Goal: Information Seeking & Learning: Learn about a topic

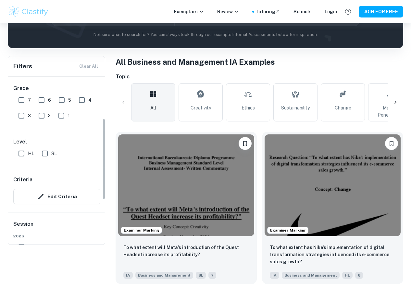
scroll to position [83, 0]
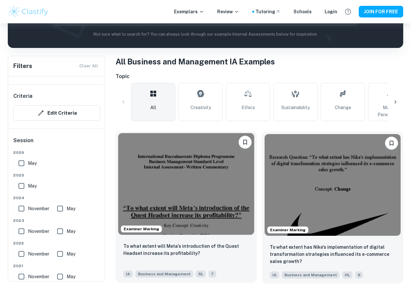
click at [186, 174] on img at bounding box center [186, 184] width 136 height 102
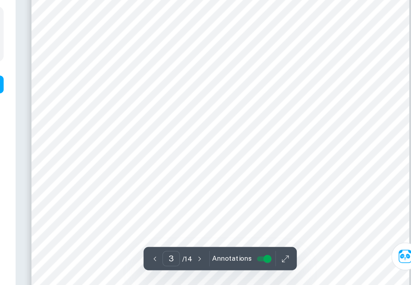
scroll to position [771, 0]
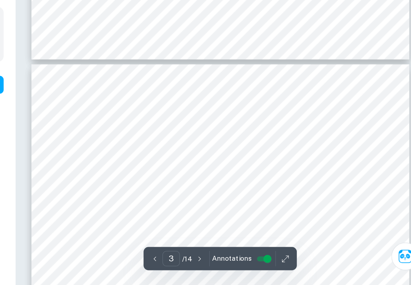
type input "4"
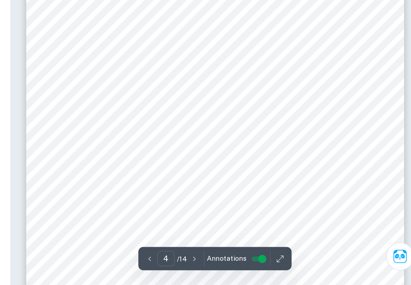
scroll to position [1172, 0]
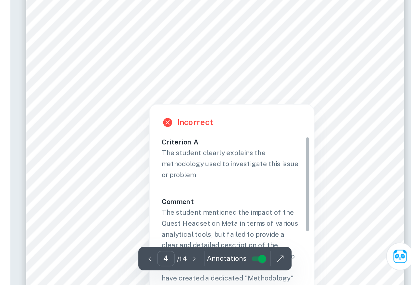
click at [323, 151] on div at bounding box center [277, 150] width 186 height 17
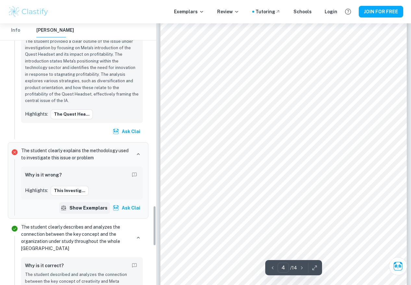
scroll to position [1181, 0]
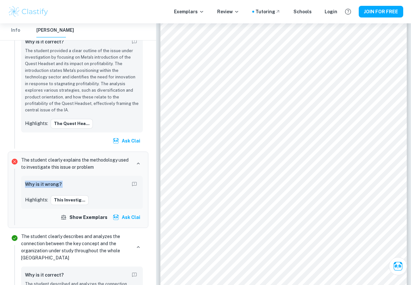
drag, startPoint x: 109, startPoint y: 173, endPoint x: 109, endPoint y: 167, distance: 5.8
click at [109, 167] on div "The student clearly explains the methodology used to investigate this issue or …" at bounding box center [81, 190] width 127 height 71
click at [109, 167] on p "The student clearly explains the methodology used to investigate this issue or …" at bounding box center [76, 164] width 110 height 14
click at [101, 182] on div "Why is it wrong?" at bounding box center [82, 185] width 114 height 10
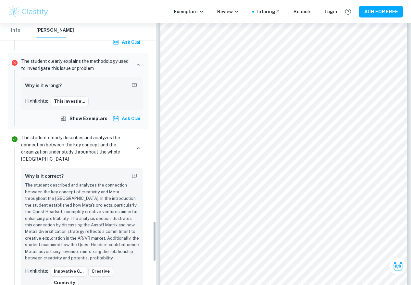
scroll to position [1290, 0]
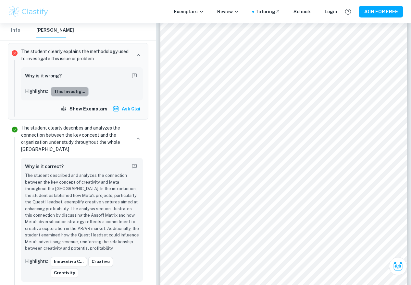
click at [75, 90] on button "This investig..." at bounding box center [70, 92] width 38 height 10
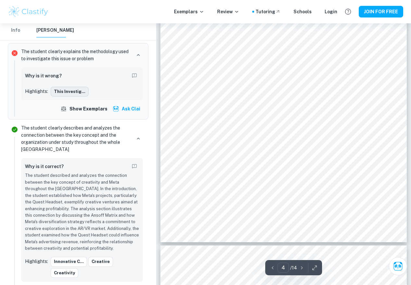
scroll to position [1207, 0]
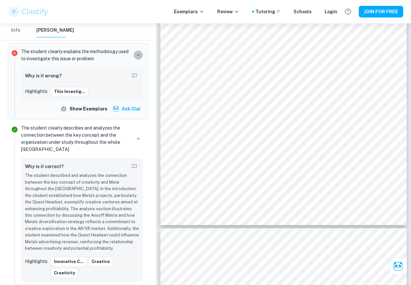
click at [138, 59] on button "button" at bounding box center [138, 55] width 9 height 9
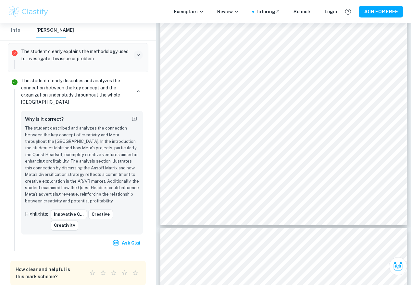
click at [138, 59] on button "button" at bounding box center [138, 55] width 9 height 9
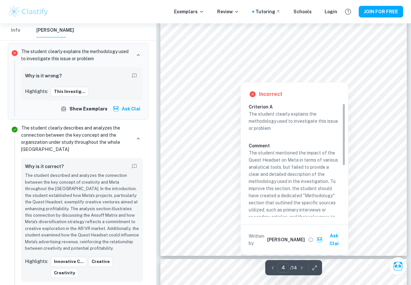
scroll to position [1180, 0]
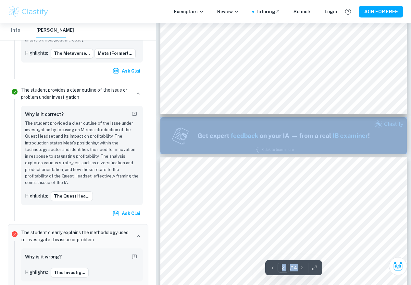
scroll to position [357, 0]
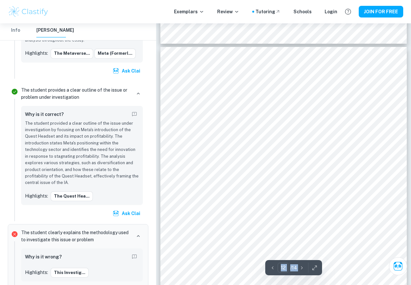
type input "11"
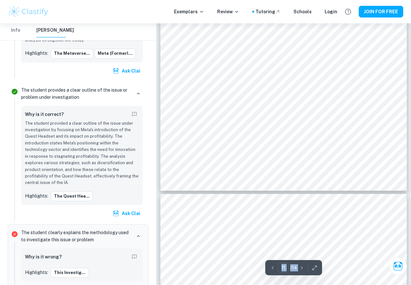
scroll to position [3824, 0]
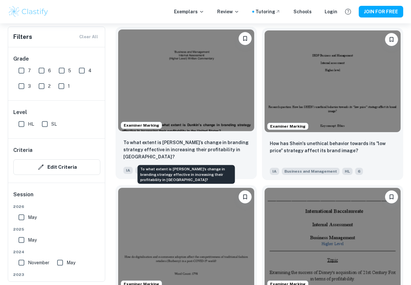
scroll to position [831, 0]
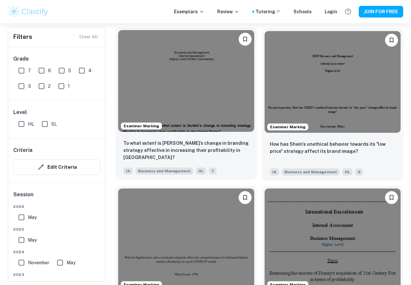
click at [217, 117] on img at bounding box center [186, 81] width 136 height 102
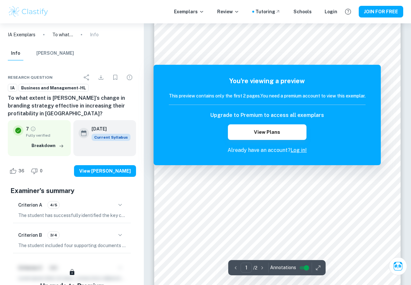
scroll to position [35, 0]
